Goal: Task Accomplishment & Management: Manage account settings

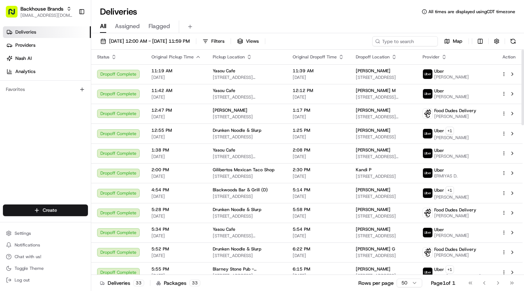
click at [195, 56] on icon "button" at bounding box center [198, 57] width 6 height 6
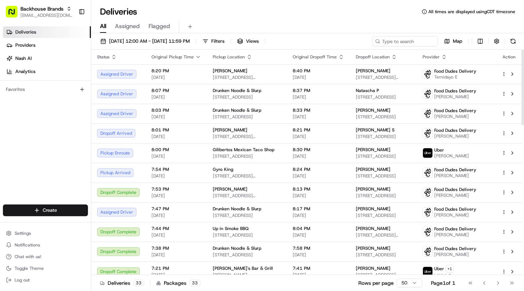
click at [504, 95] on html "Backhouse Brands service@fooddudesdelivery.com Toggle Sidebar Deliveries Provid…" at bounding box center [262, 145] width 524 height 291
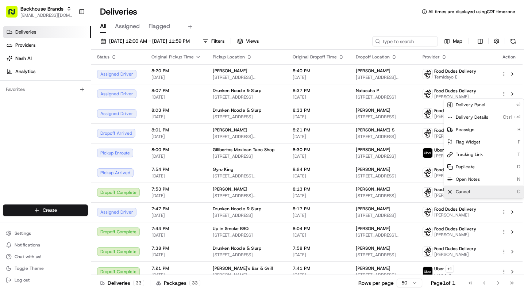
click at [468, 191] on span "Cancel" at bounding box center [462, 191] width 14 height 6
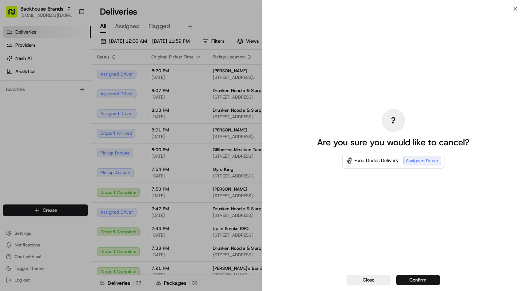
click at [415, 279] on button "Confirm" at bounding box center [418, 280] width 44 height 10
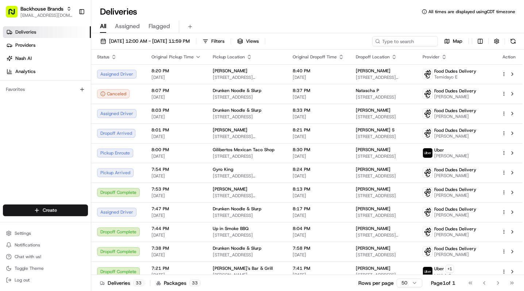
click at [315, 15] on div "Deliveries All times are displayed using CDT timezone" at bounding box center [307, 12] width 432 height 12
click at [42, 149] on div "Deliveries Providers [PERSON_NAME] Analytics Favorites" at bounding box center [45, 115] width 91 height 185
click at [56, 161] on div "Deliveries Providers [PERSON_NAME] Analytics Favorites" at bounding box center [45, 115] width 91 height 185
click at [336, 9] on div "Deliveries All times are displayed using CDT timezone" at bounding box center [307, 12] width 432 height 12
click at [50, 132] on div "Deliveries Providers [PERSON_NAME] Analytics Favorites" at bounding box center [45, 115] width 91 height 185
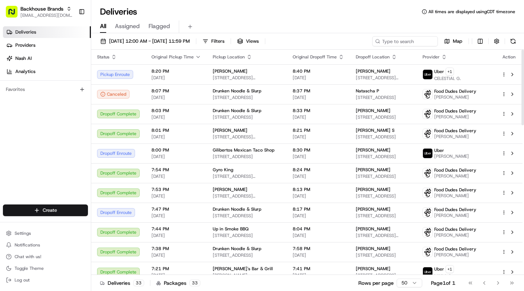
click at [42, 129] on div "Deliveries Providers [PERSON_NAME] Analytics Favorites" at bounding box center [45, 115] width 91 height 185
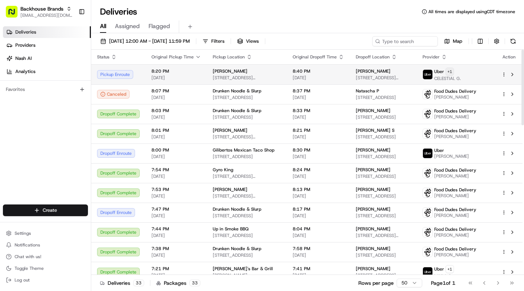
click at [451, 72] on html "Backhouse Brands [EMAIL_ADDRESS][DOMAIN_NAME] Toggle Sidebar Deliveries Provide…" at bounding box center [262, 145] width 524 height 291
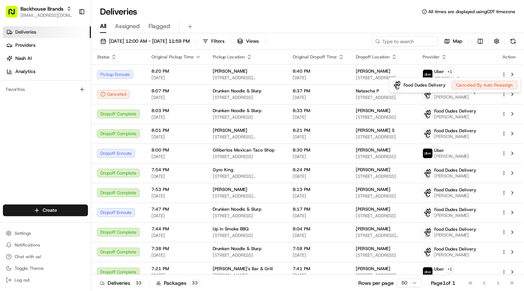
click at [451, 71] on html "Backhouse Brands [EMAIL_ADDRESS][DOMAIN_NAME] Toggle Sidebar Deliveries Provide…" at bounding box center [262, 145] width 524 height 291
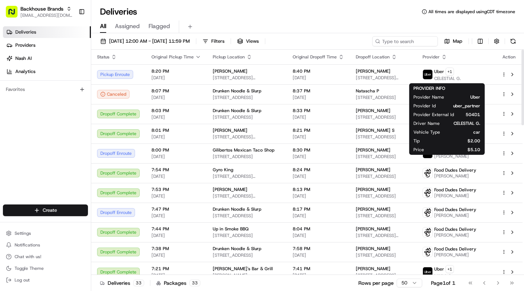
drag, startPoint x: 322, startPoint y: 16, endPoint x: 311, endPoint y: 19, distance: 12.1
click at [322, 16] on div "Deliveries All times are displayed using CDT timezone" at bounding box center [307, 12] width 432 height 12
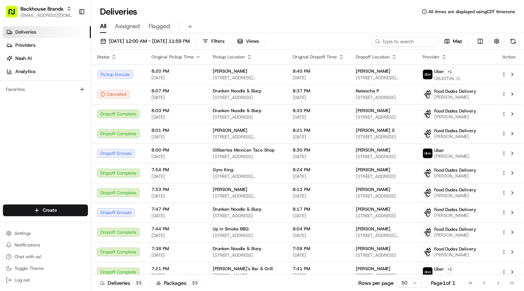
click at [305, 20] on div "All Assigned Flagged" at bounding box center [307, 26] width 432 height 13
